Goal: Task Accomplishment & Management: Use online tool/utility

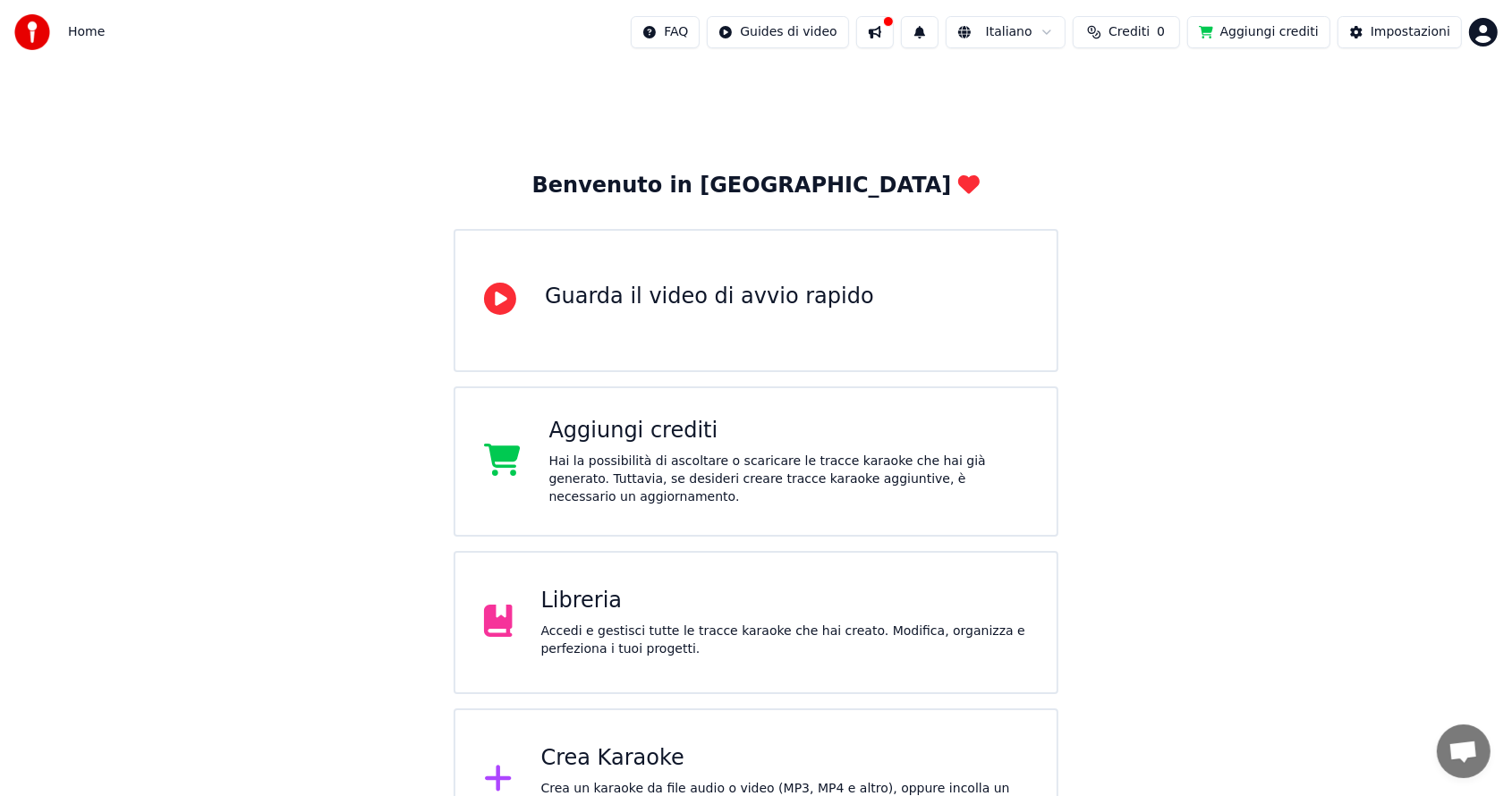
scroll to position [47, 0]
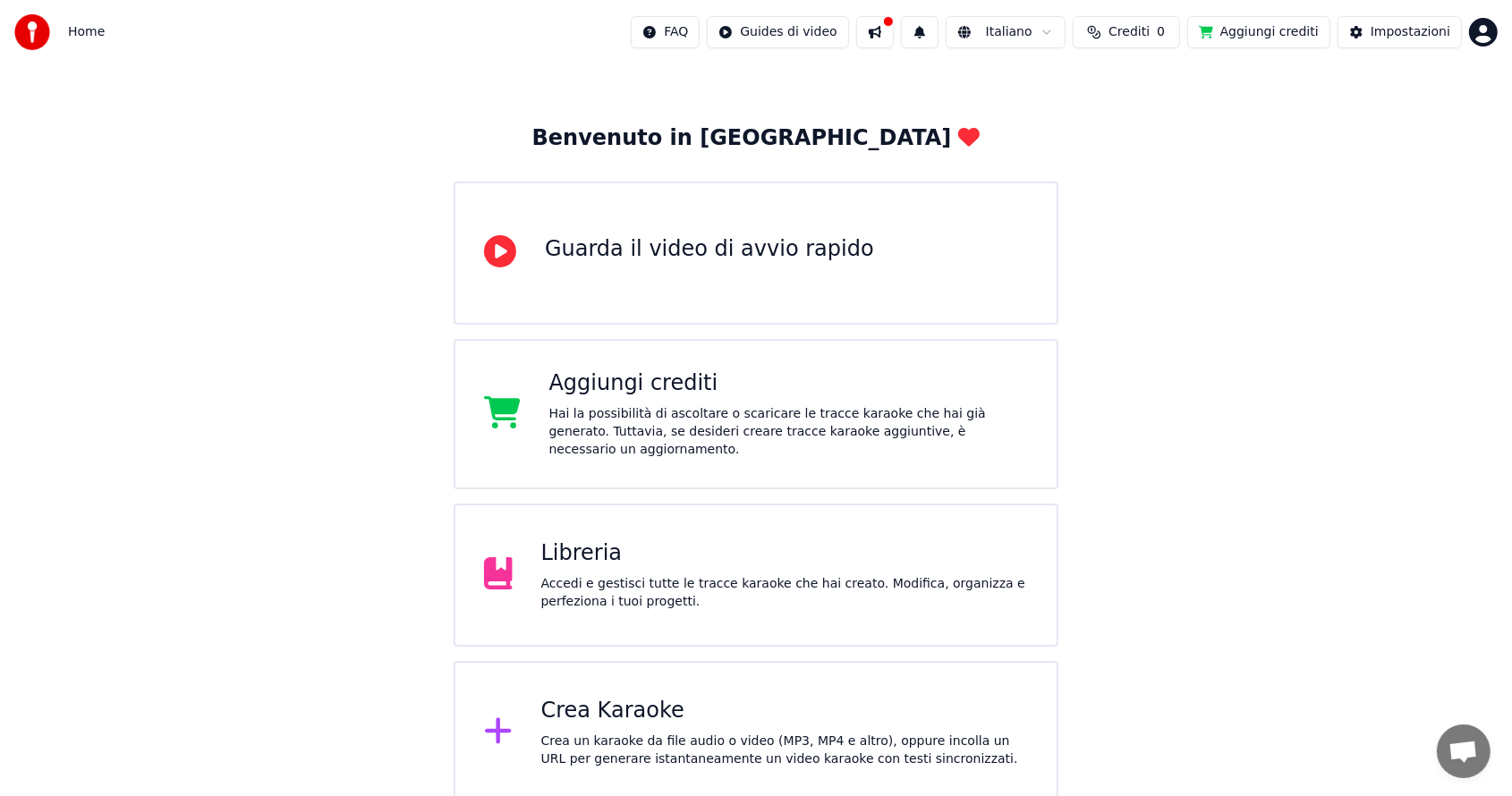
click at [600, 709] on div "Crea Karaoke" at bounding box center [786, 711] width 488 height 28
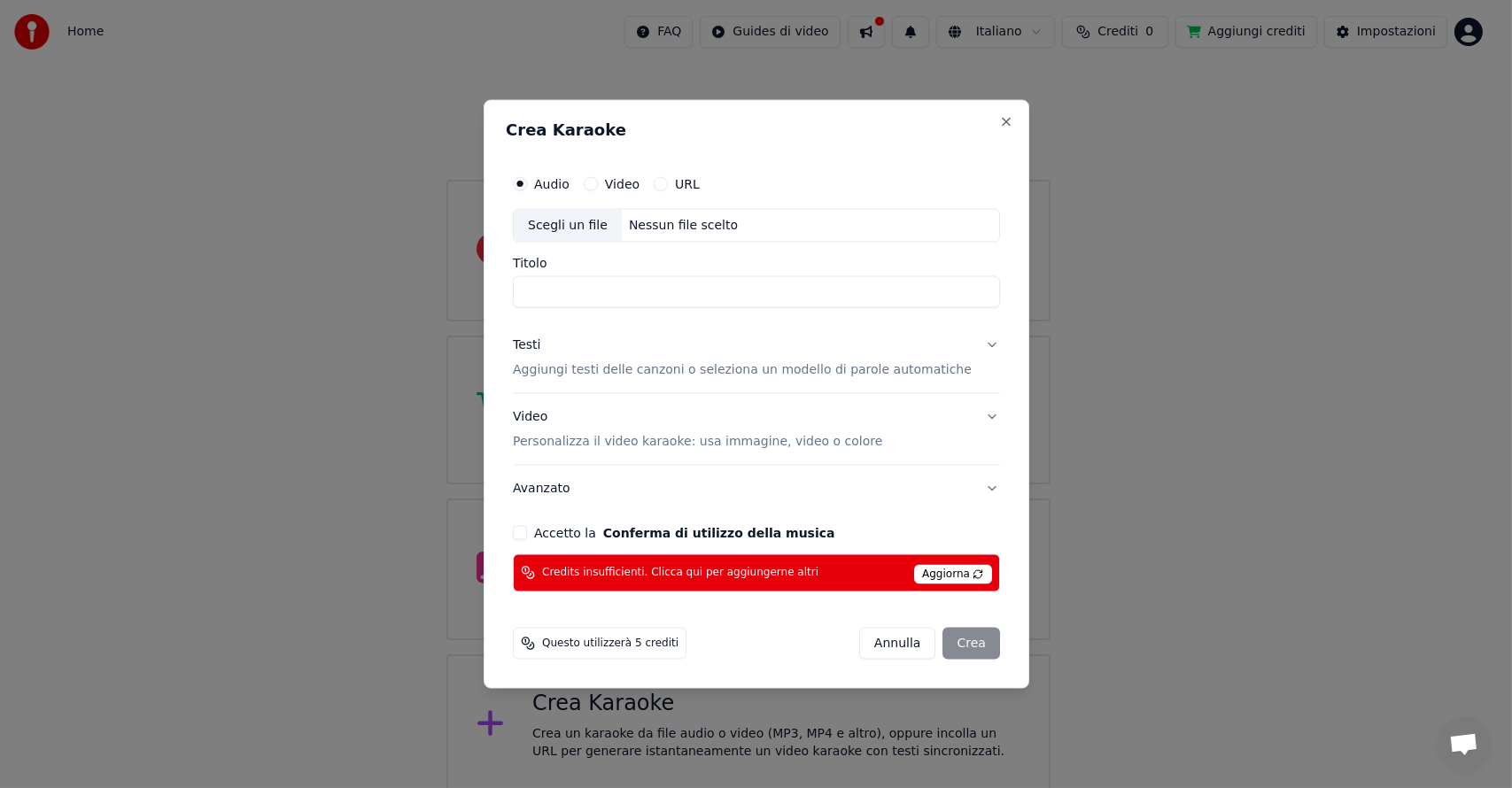
click at [721, 579] on span "Credits insufficienti. Clicca qui per aggiungerne altri" at bounding box center [680, 573] width 276 height 14
click at [597, 186] on button "Video" at bounding box center [590, 183] width 14 height 14
click at [527, 182] on button "Audio" at bounding box center [520, 183] width 14 height 14
click at [583, 222] on div "Scegli un file" at bounding box center [567, 226] width 108 height 32
type input "**********"
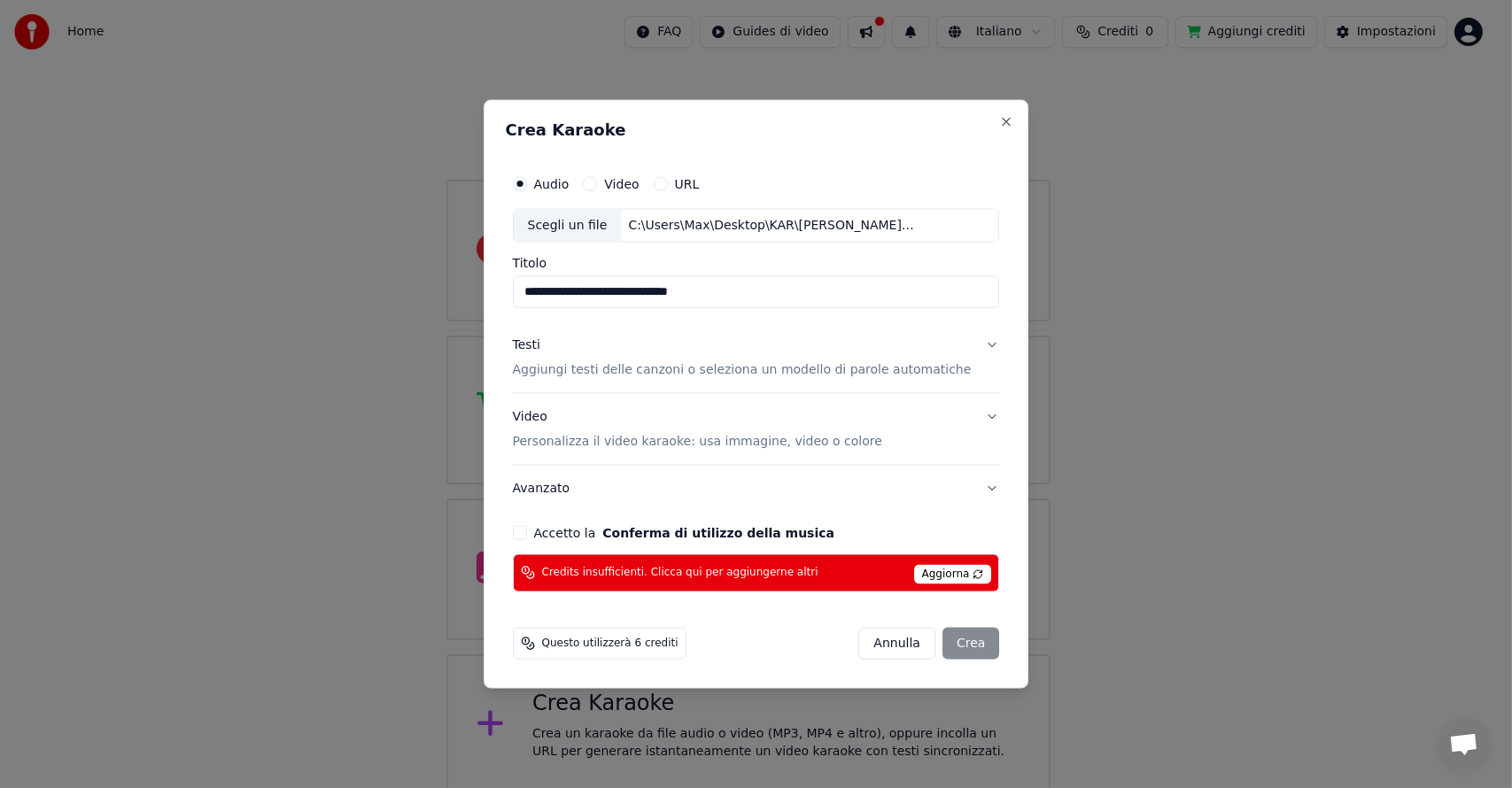
click at [950, 642] on div "[PERSON_NAME]" at bounding box center [929, 643] width 140 height 32
click at [661, 643] on span "Questo utilizzerà 6 crediti" at bounding box center [610, 643] width 137 height 14
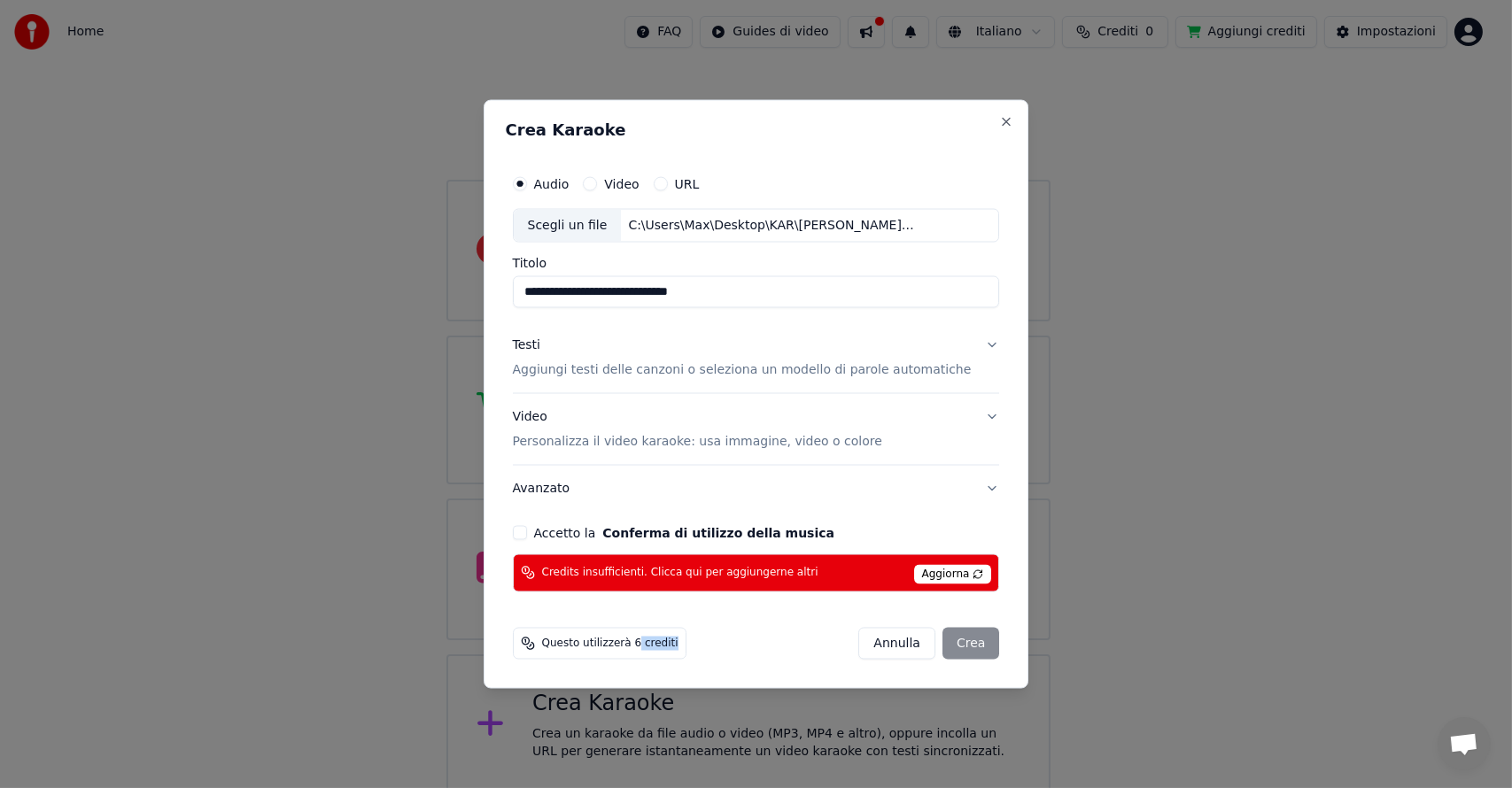
drag, startPoint x: 684, startPoint y: 642, endPoint x: 644, endPoint y: 644, distance: 40.0
click at [644, 644] on div "Questo utilizzerà 6 crediti" at bounding box center [599, 643] width 173 height 32
click at [956, 649] on div "[PERSON_NAME]" at bounding box center [929, 643] width 140 height 32
click at [881, 640] on button "Annulla" at bounding box center [897, 643] width 77 height 32
